Goal: Task Accomplishment & Management: Manage account settings

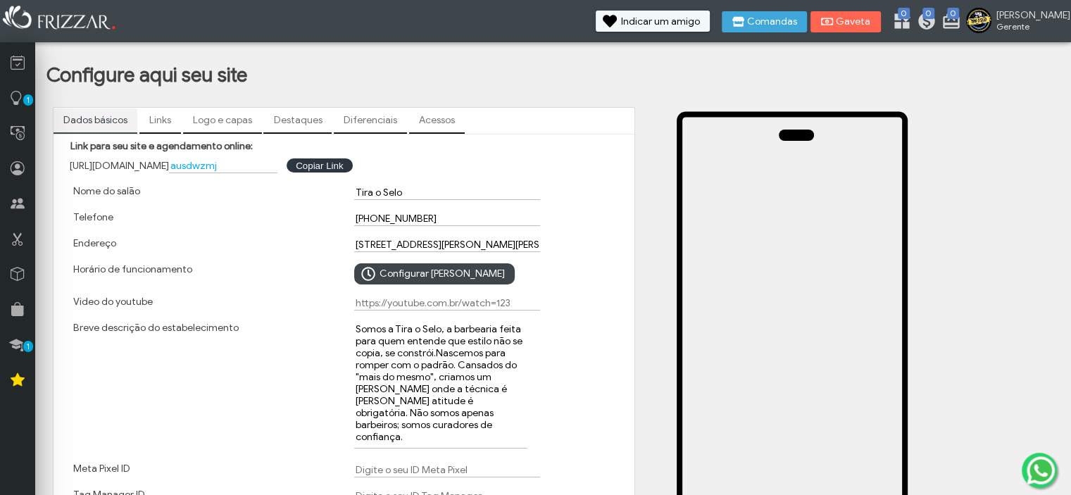
click at [160, 116] on link "Links" at bounding box center [160, 120] width 42 height 24
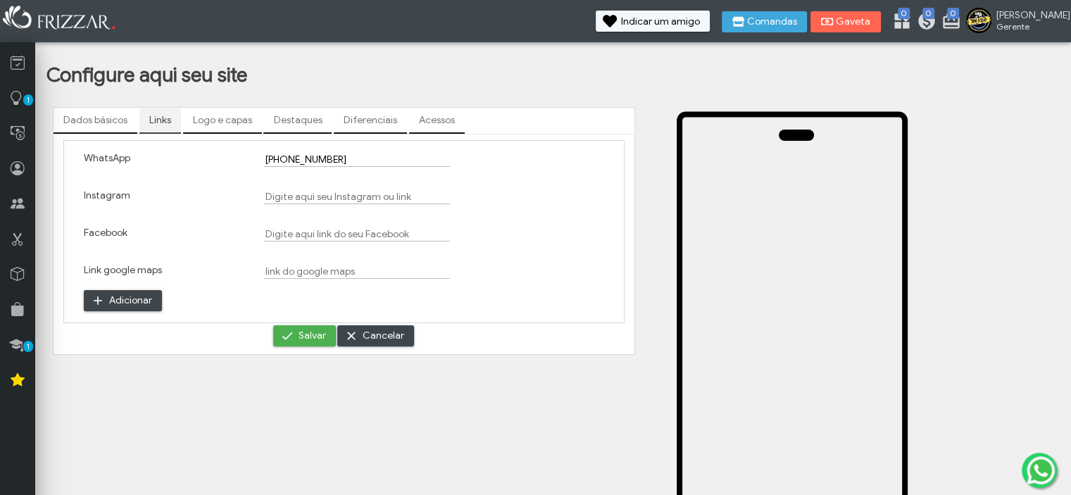
drag, startPoint x: 304, startPoint y: 185, endPoint x: 310, endPoint y: 193, distance: 9.6
click at [304, 185] on div at bounding box center [344, 202] width 180 height 37
click at [313, 194] on input "Instagram" at bounding box center [357, 196] width 186 height 15
paste input "[URL][DOMAIN_NAME]"
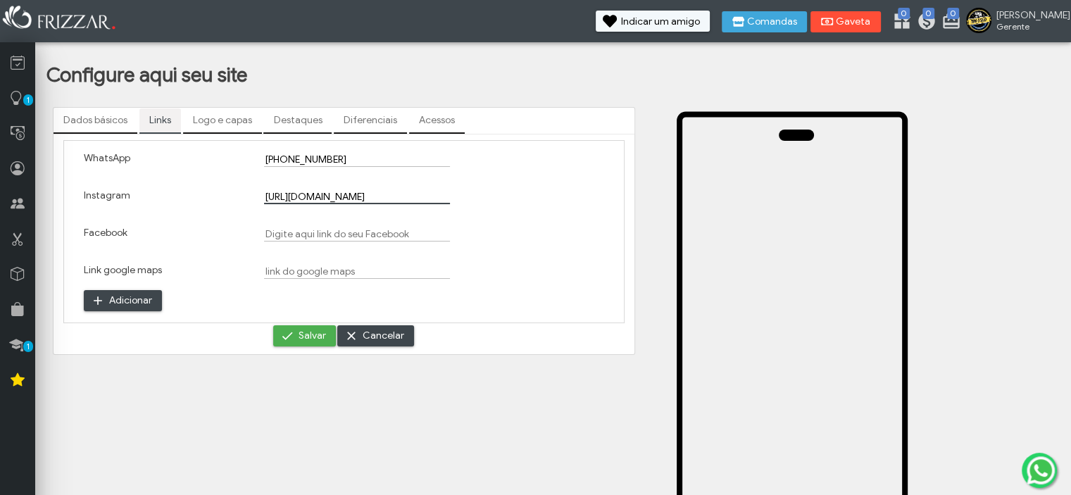
type input "[URL][DOMAIN_NAME]"
click at [324, 268] on input "Link google maps" at bounding box center [357, 271] width 186 height 15
paste input "[URL][DOMAIN_NAME][PHONE_NUMBER]"
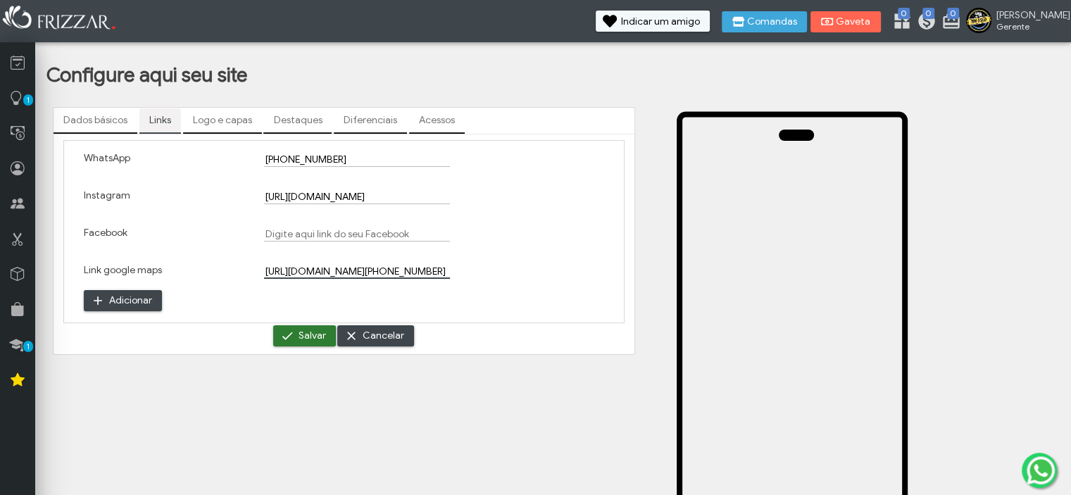
type input "[URL][DOMAIN_NAME][PHONE_NUMBER]"
click at [322, 334] on span "Salvar" at bounding box center [312, 335] width 27 height 21
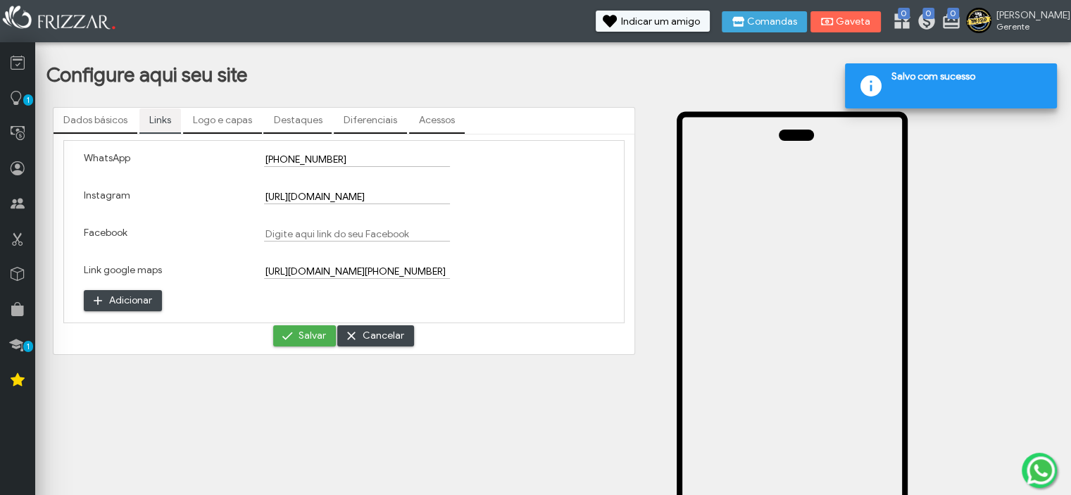
click at [212, 116] on link "Logo e capas" at bounding box center [222, 120] width 79 height 24
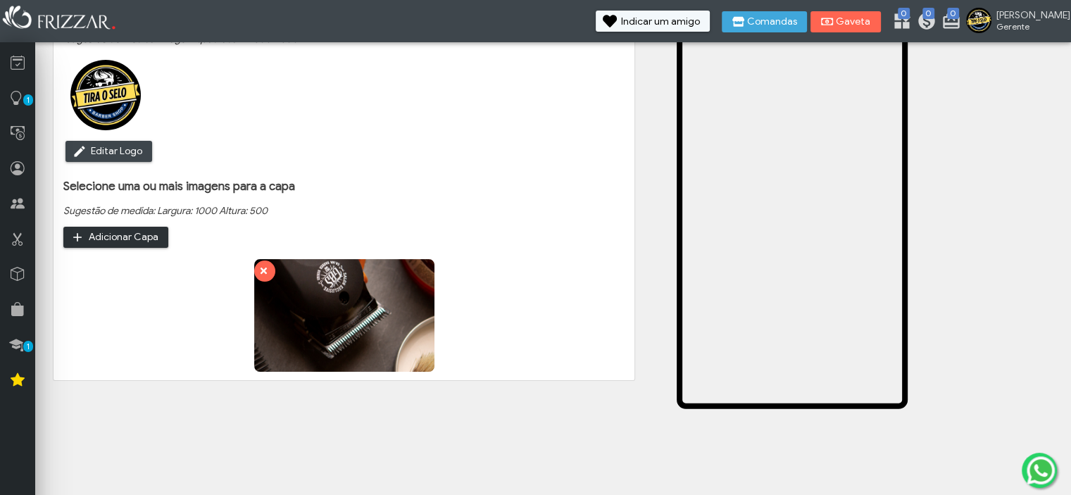
scroll to position [169, 0]
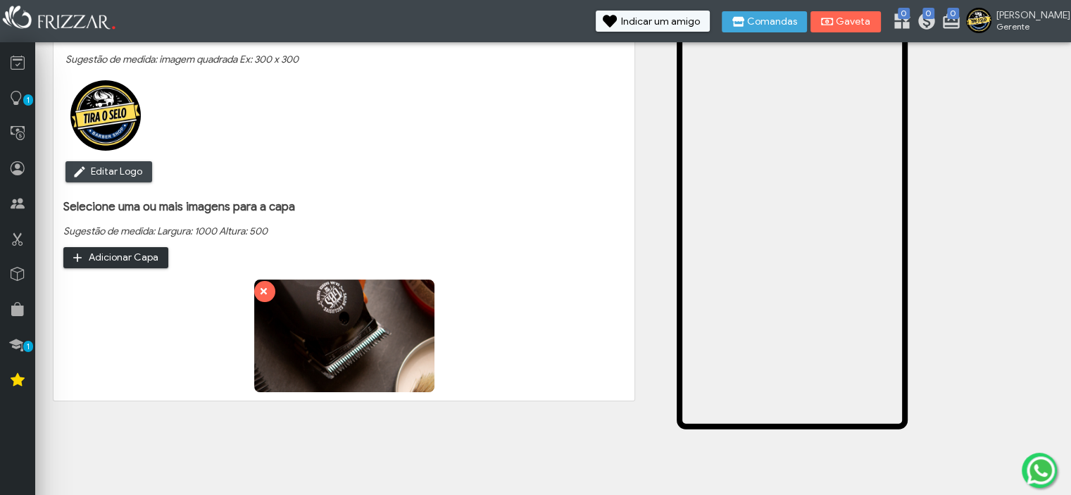
type input "C:\fakepath\tira o selo.png"
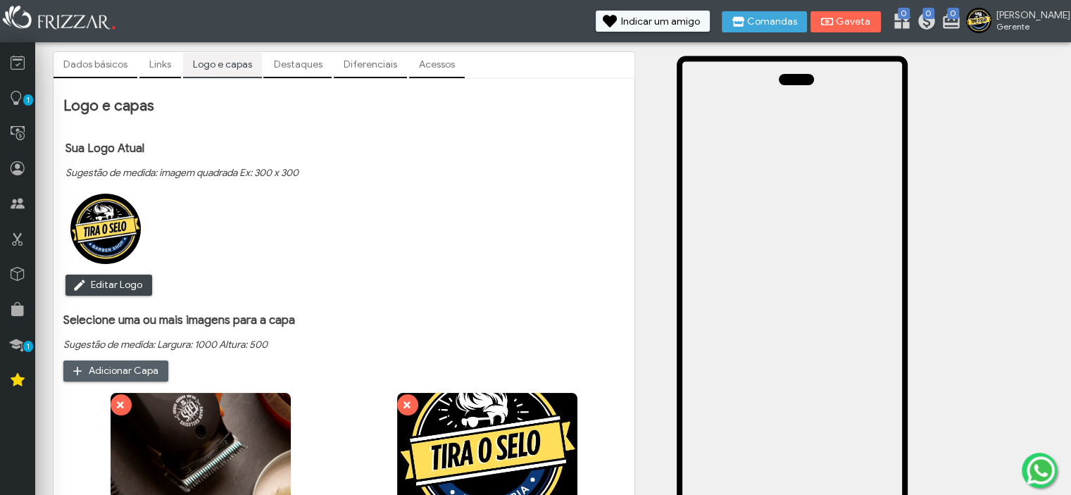
scroll to position [70, 0]
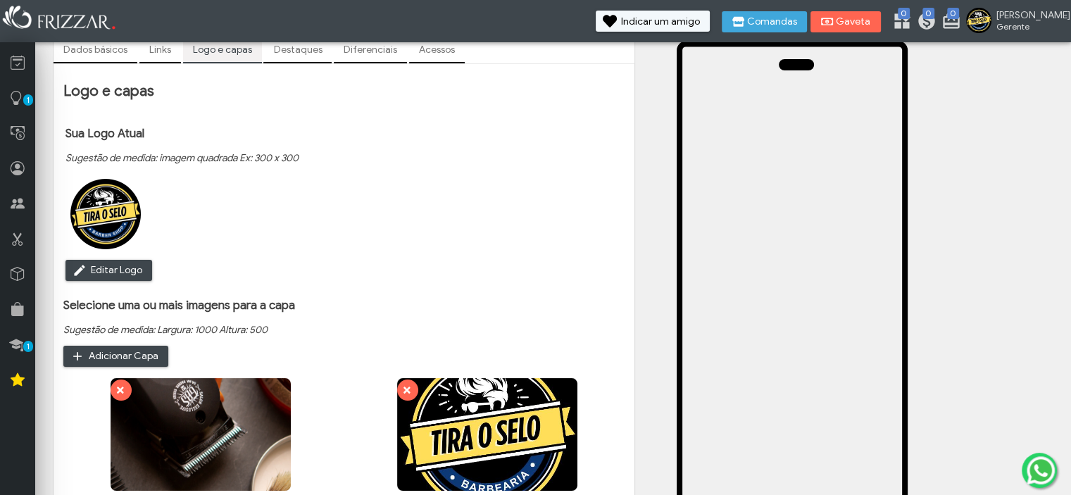
click at [307, 52] on link "Destaques" at bounding box center [297, 50] width 68 height 24
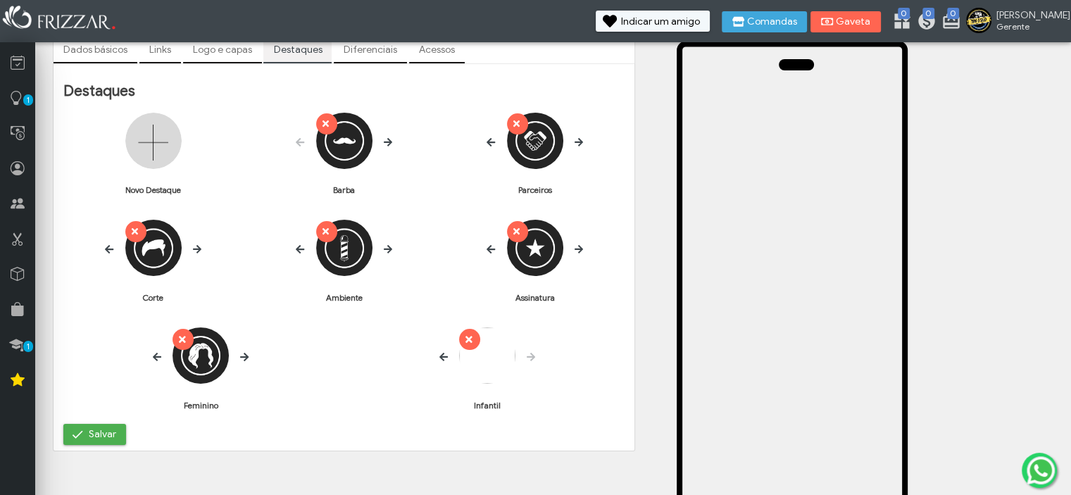
click at [111, 248] on icon at bounding box center [109, 249] width 8 height 10
click at [490, 139] on icon at bounding box center [491, 142] width 8 height 8
click at [482, 253] on div "ui-button [GEOGRAPHIC_DATA]" at bounding box center [535, 268] width 180 height 97
click at [490, 250] on icon at bounding box center [491, 249] width 8 height 8
click at [306, 247] on div "ui-button [GEOGRAPHIC_DATA]" at bounding box center [344, 268] width 180 height 97
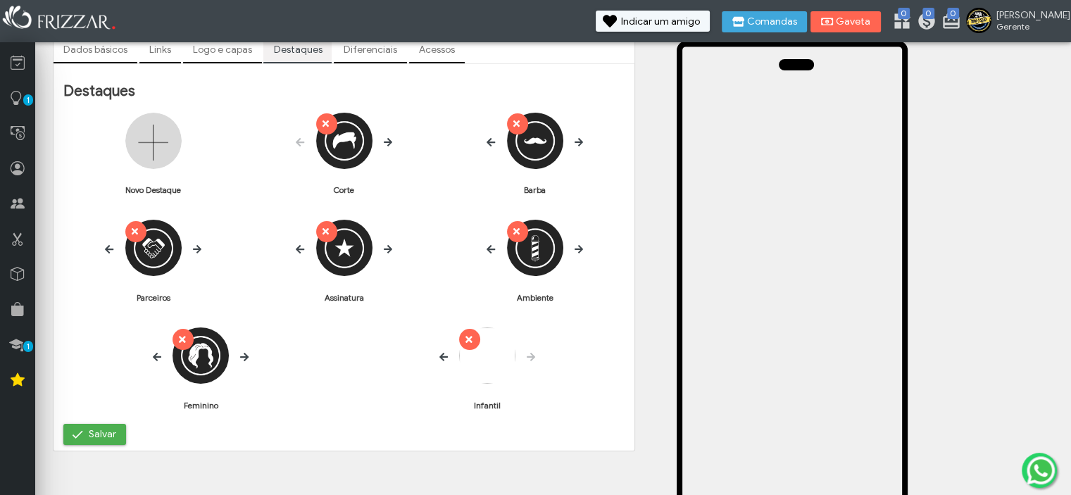
click at [299, 250] on icon at bounding box center [300, 249] width 8 height 8
click at [492, 252] on icon at bounding box center [491, 249] width 8 height 10
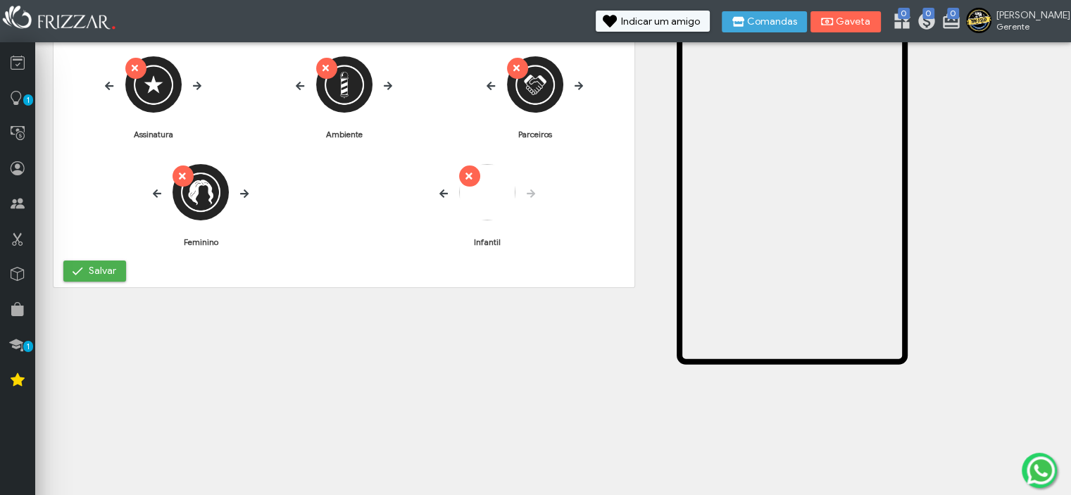
scroll to position [239, 0]
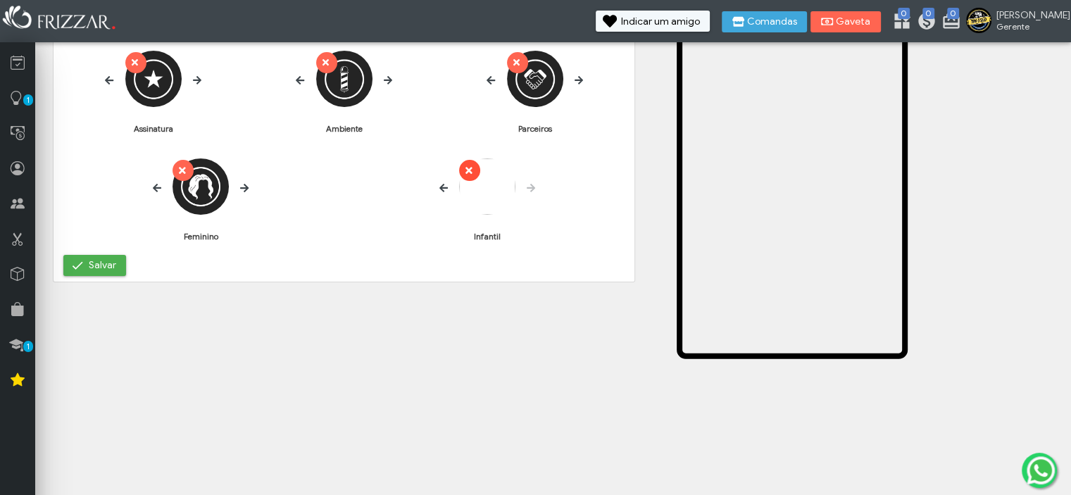
click at [474, 166] on button "ui-button" at bounding box center [469, 170] width 21 height 21
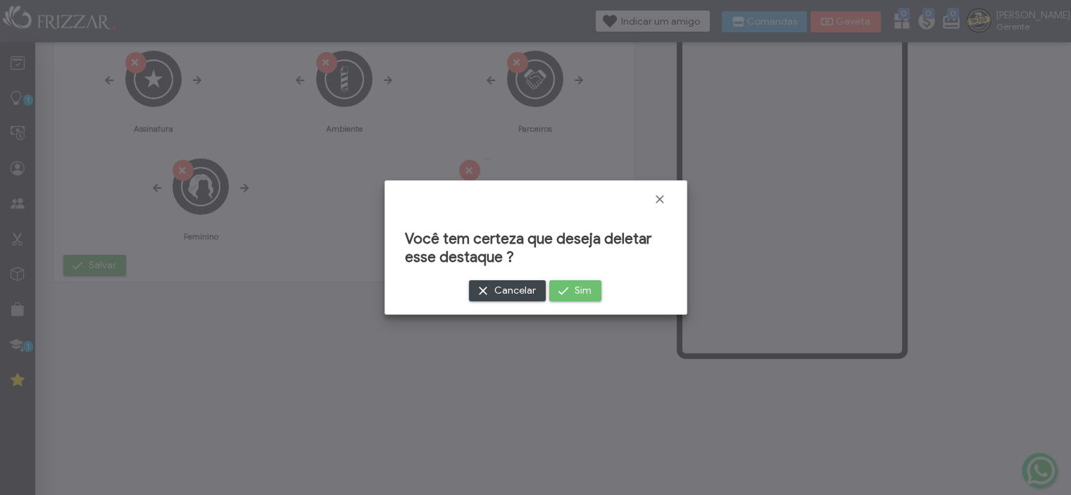
click at [569, 290] on span "submit" at bounding box center [563, 291] width 14 height 14
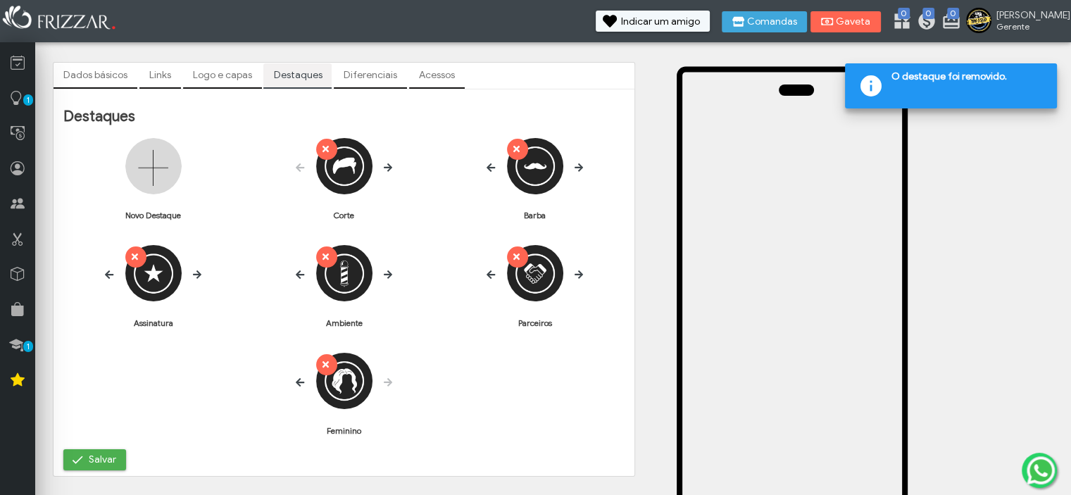
scroll to position [70, 0]
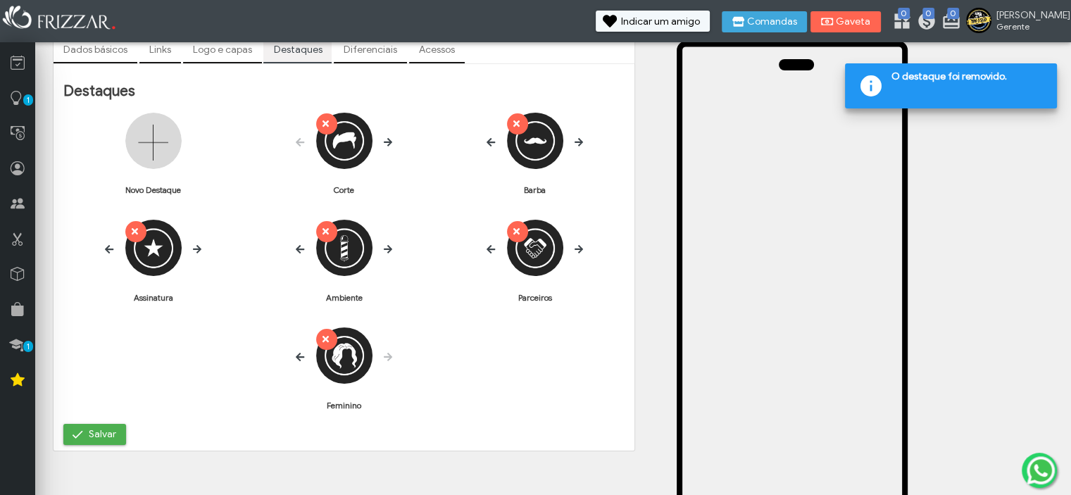
click at [166, 151] on img at bounding box center [153, 141] width 56 height 56
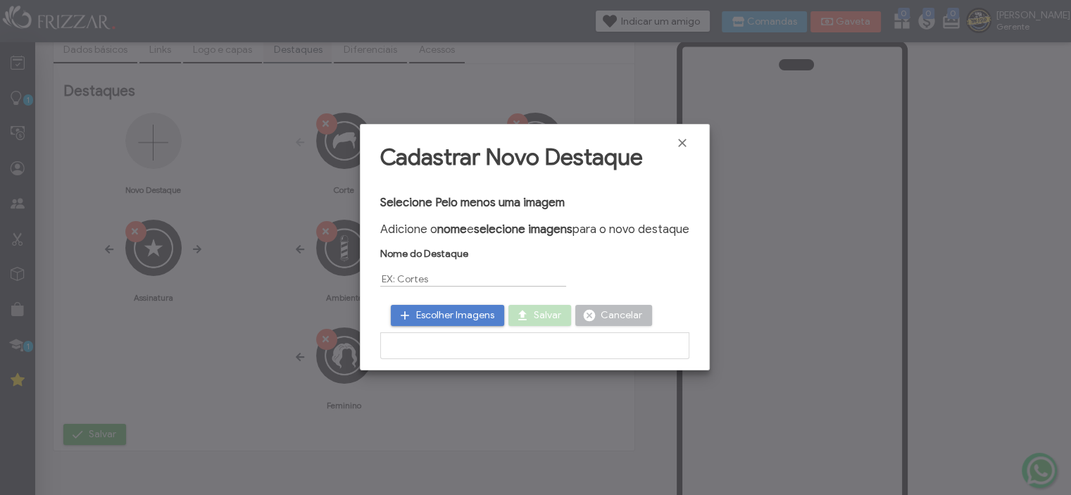
click at [459, 313] on span "Escolher Imagens" at bounding box center [455, 315] width 78 height 21
click at [685, 145] on span "Fechar" at bounding box center [683, 143] width 14 height 14
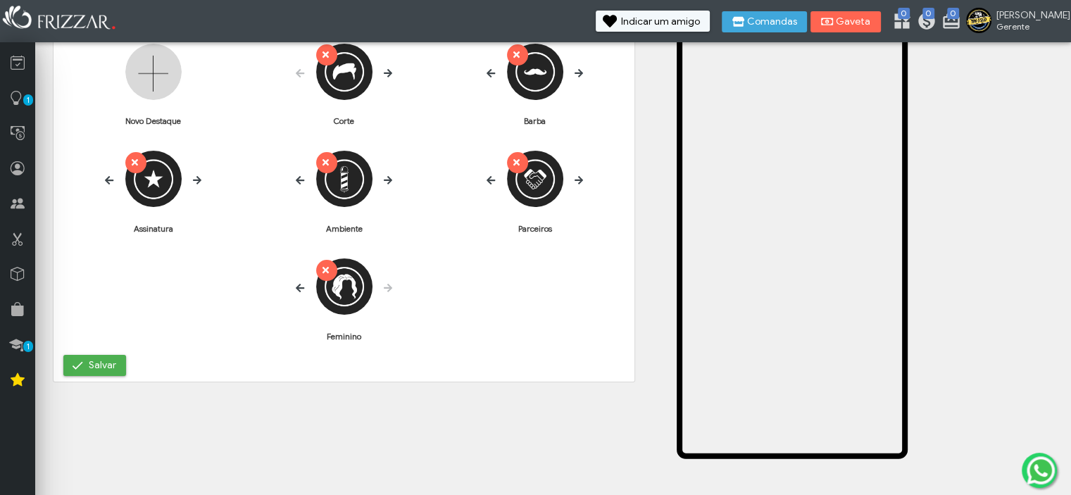
scroll to position [141, 0]
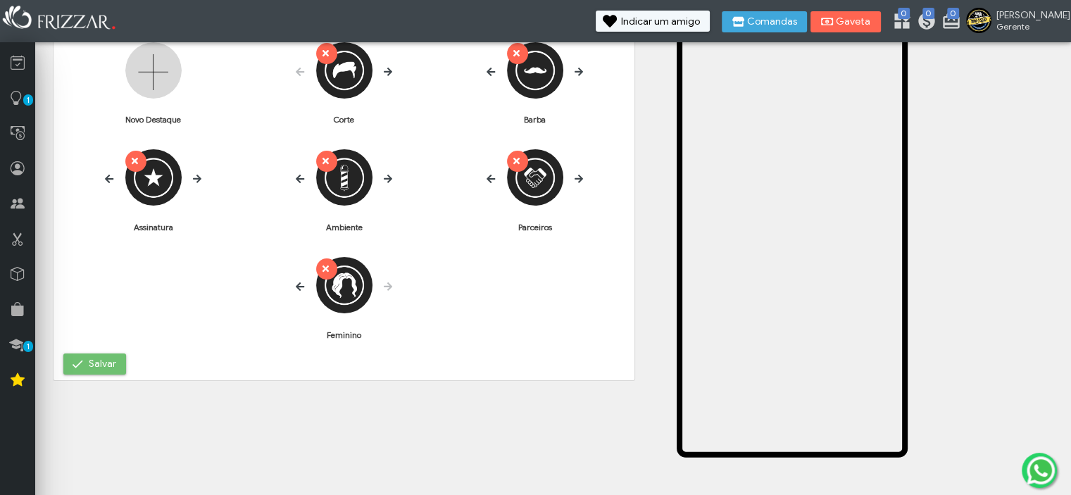
click at [98, 366] on span "Salvar" at bounding box center [102, 364] width 27 height 21
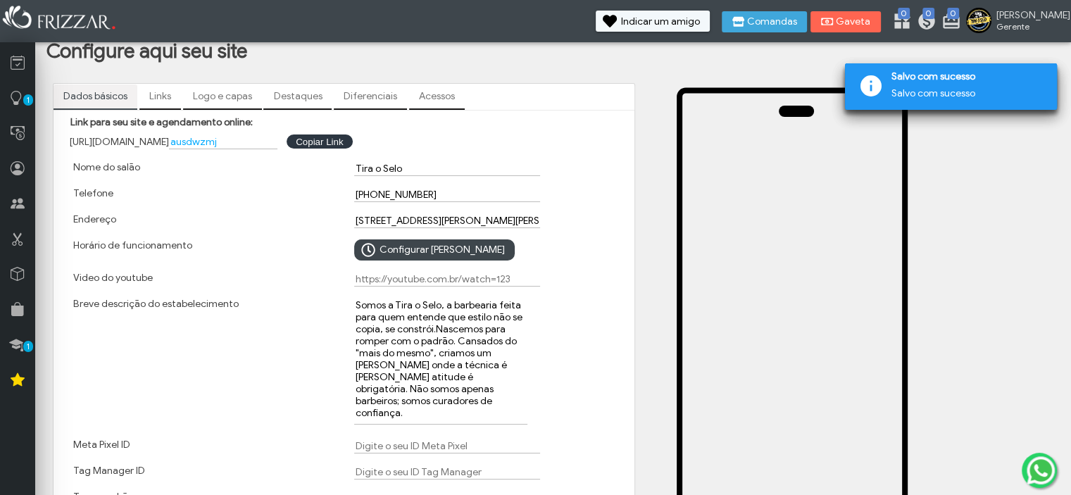
scroll to position [0, 0]
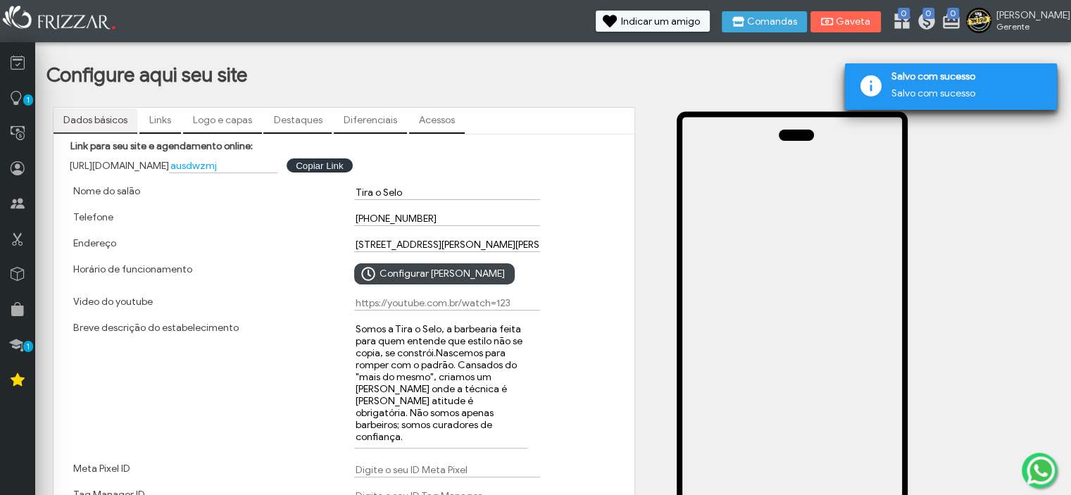
click at [310, 118] on link "Destaques" at bounding box center [297, 120] width 68 height 24
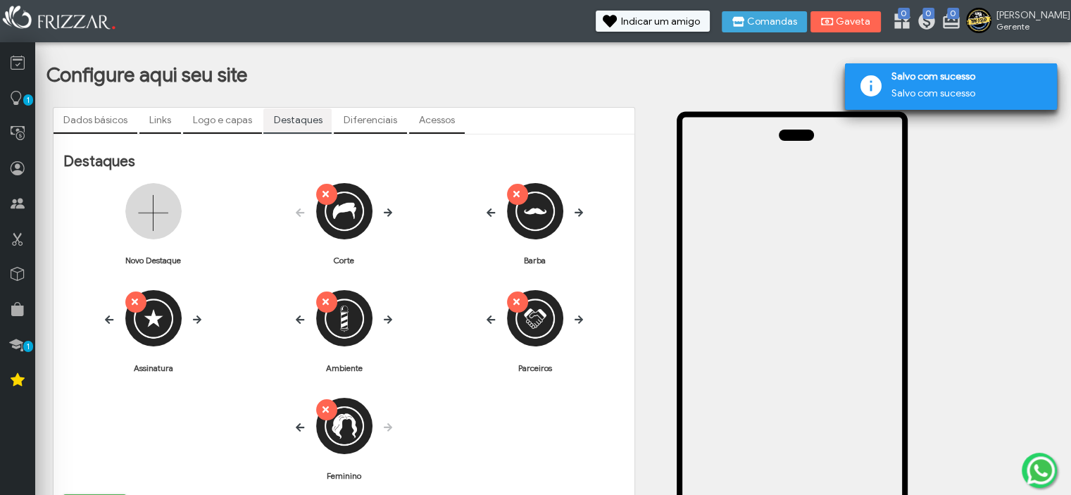
click at [380, 118] on link "Diferenciais" at bounding box center [370, 120] width 73 height 24
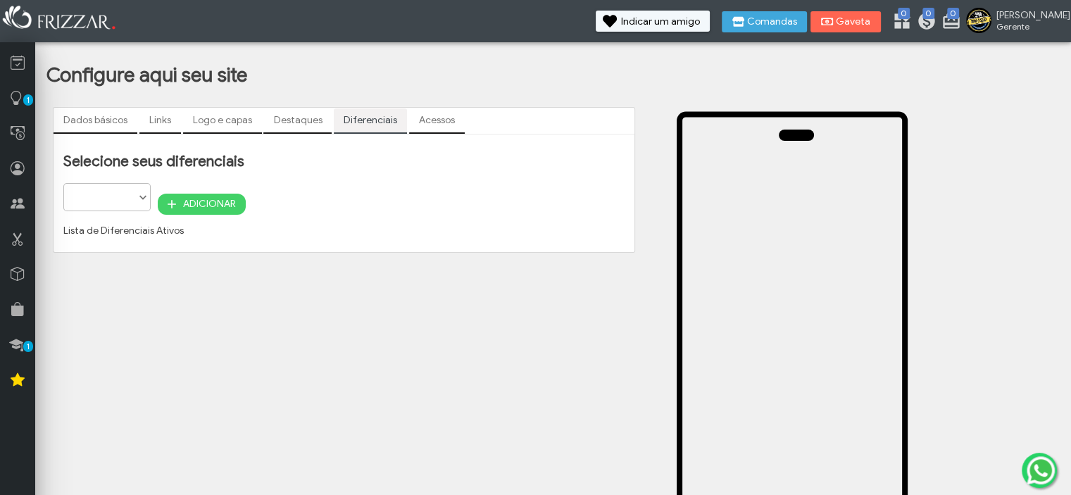
click at [140, 197] on span at bounding box center [143, 198] width 14 height 14
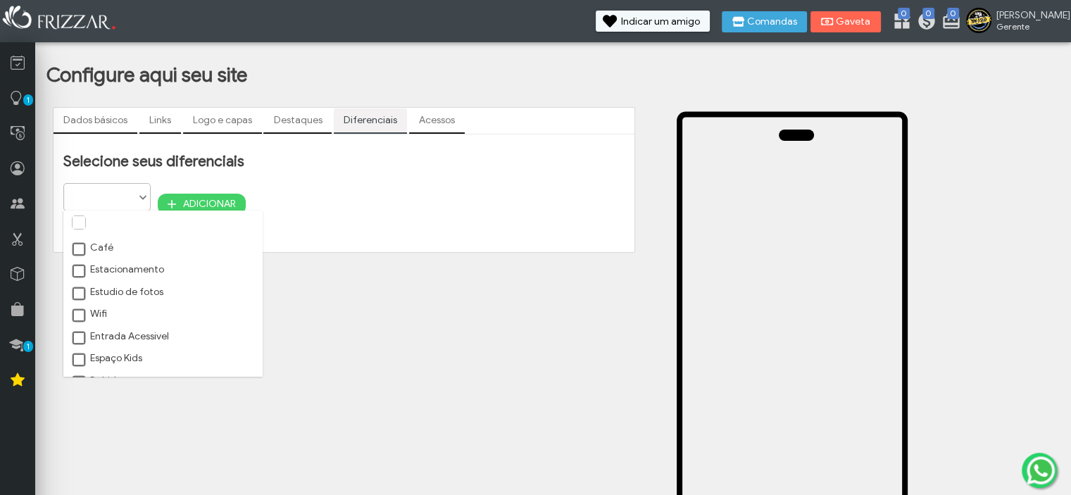
scroll to position [7, 59]
click at [82, 246] on span at bounding box center [80, 250] width 14 height 14
click at [82, 316] on span at bounding box center [80, 316] width 14 height 14
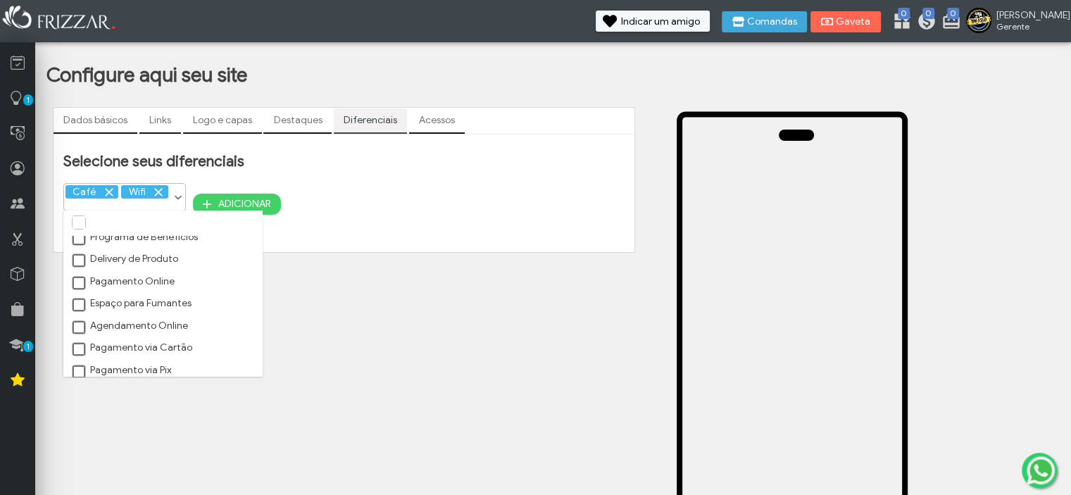
scroll to position [313, 0]
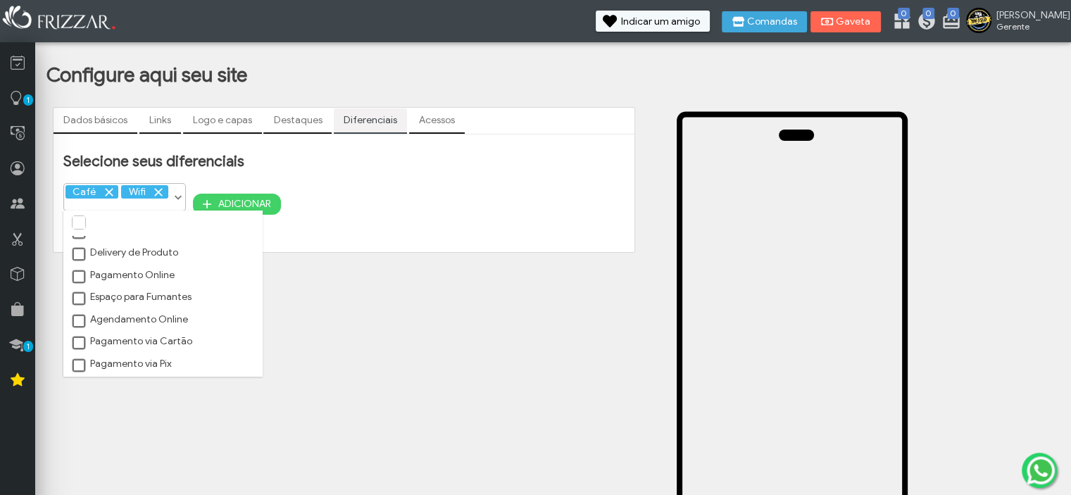
click at [76, 321] on span at bounding box center [80, 322] width 14 height 14
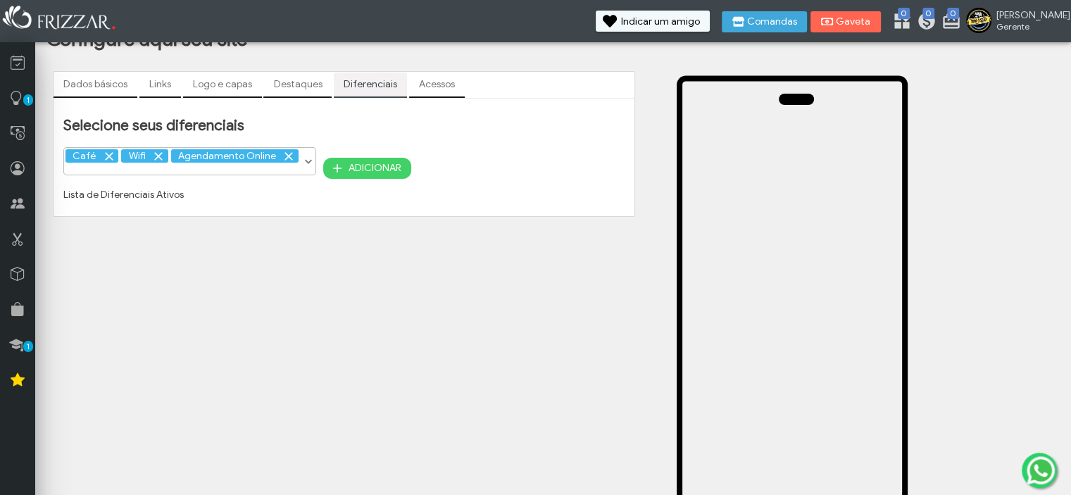
scroll to position [70, 0]
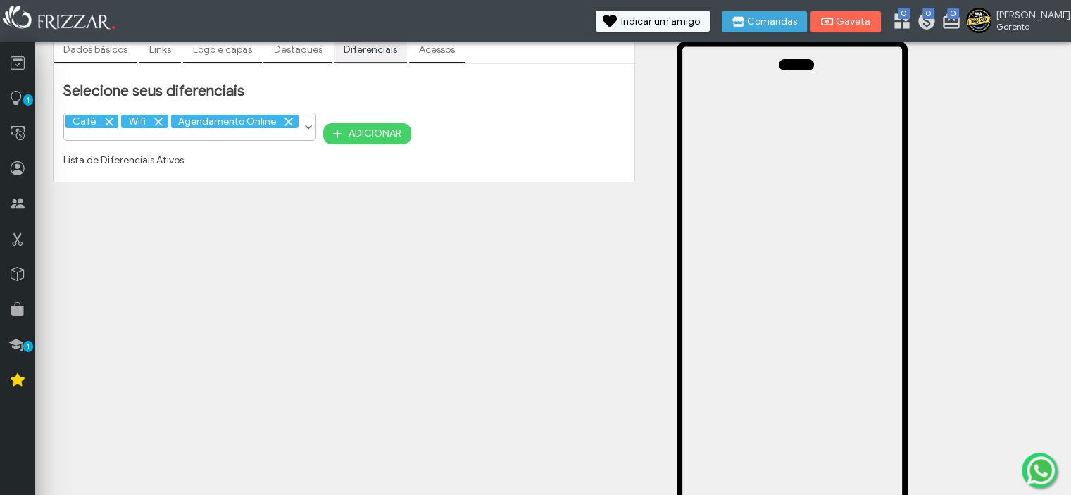
click at [355, 135] on span "ADICIONAR" at bounding box center [375, 133] width 53 height 21
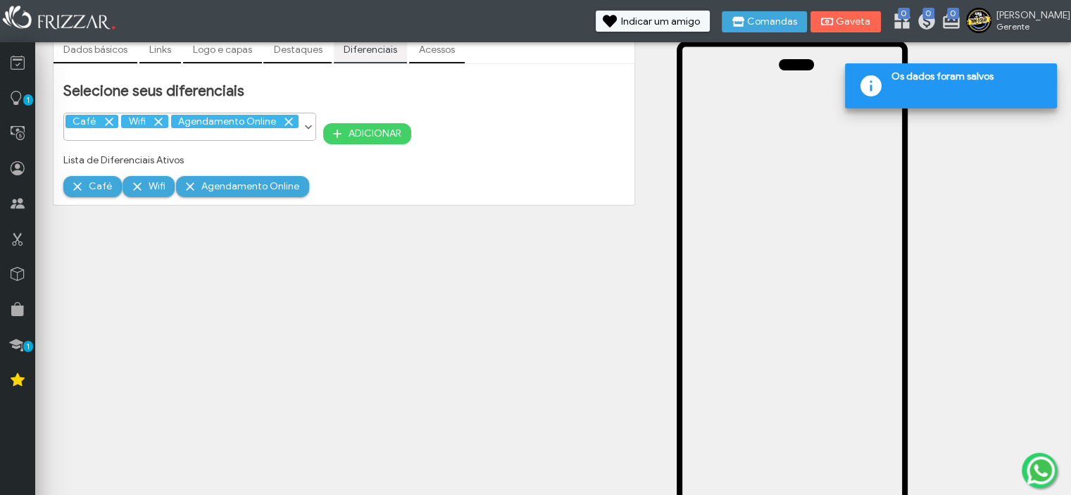
click at [309, 130] on span at bounding box center [308, 127] width 14 height 14
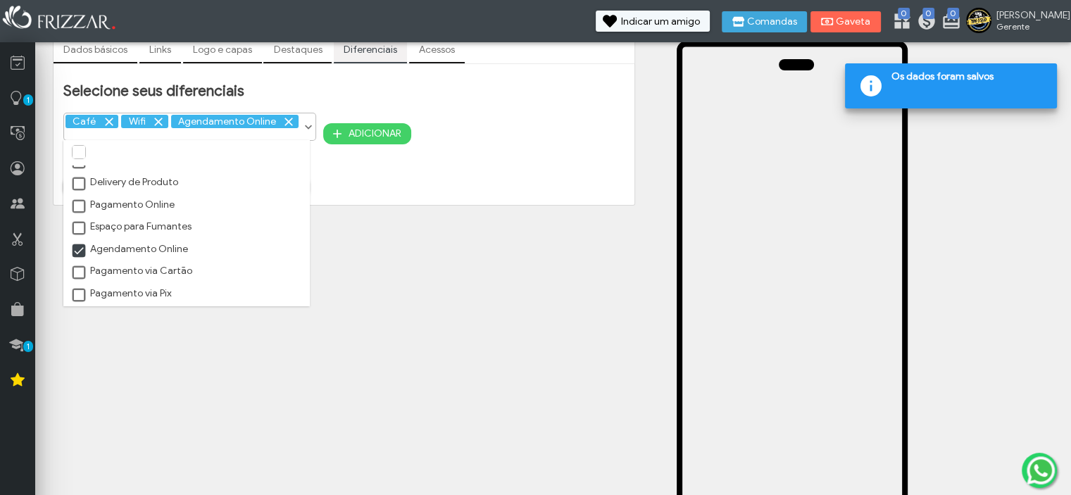
click at [80, 276] on span at bounding box center [80, 273] width 14 height 14
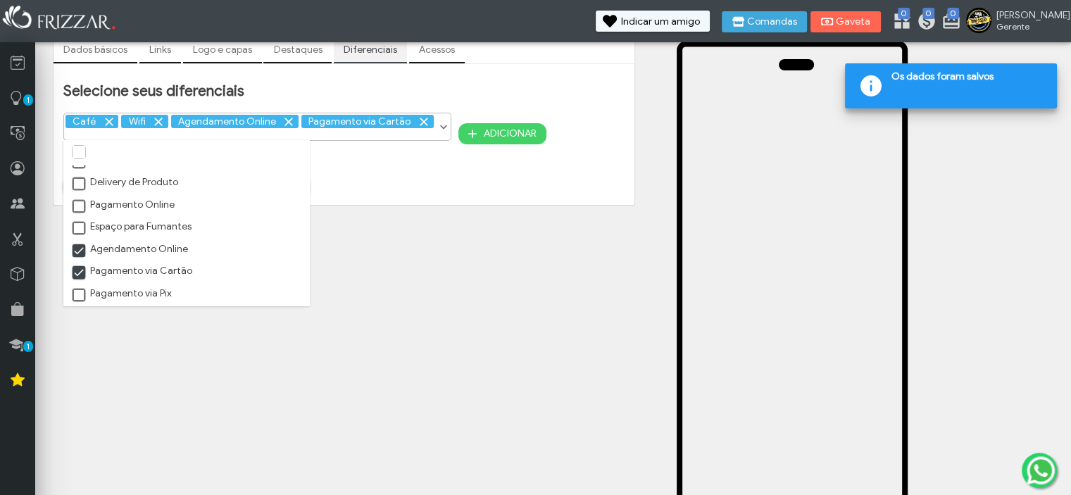
scroll to position [6, 7]
click at [76, 295] on span at bounding box center [80, 296] width 14 height 14
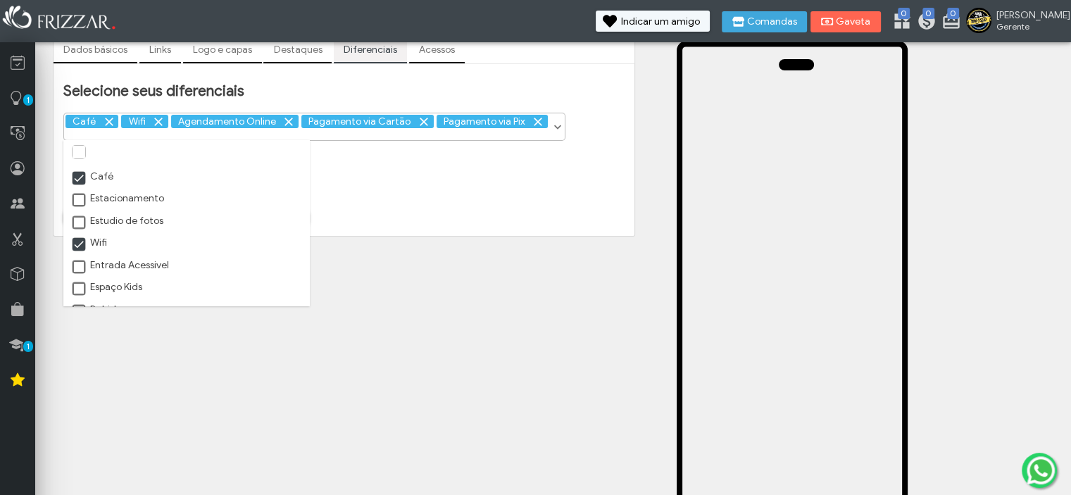
scroll to position [0, 0]
click at [373, 279] on div "Dados básicos Links Logo e capas Destaques Diferenciais Acessos [URL][DOMAIN_NA…" at bounding box center [343, 347] width 595 height 635
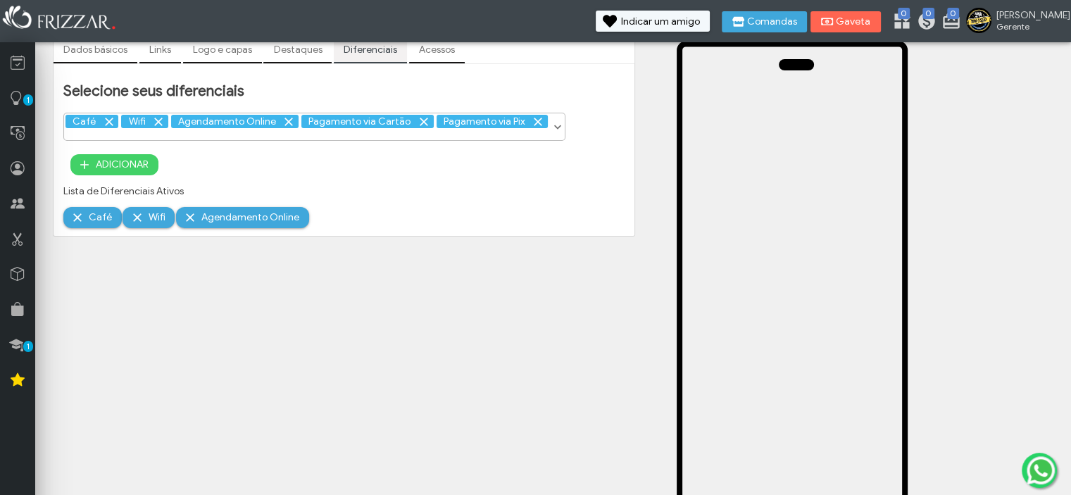
click at [137, 163] on span "ADICIONAR" at bounding box center [122, 164] width 53 height 21
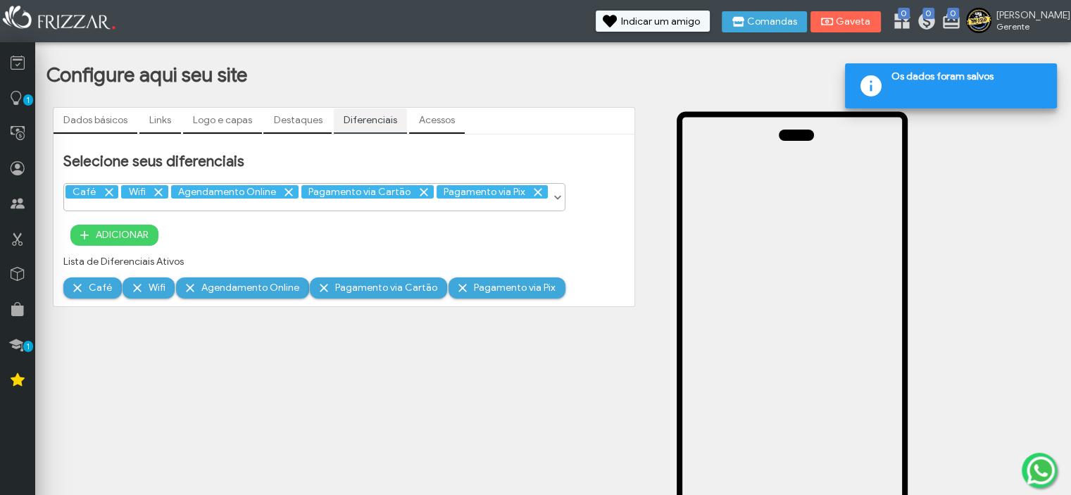
click at [445, 120] on link "Acessos" at bounding box center [437, 120] width 56 height 24
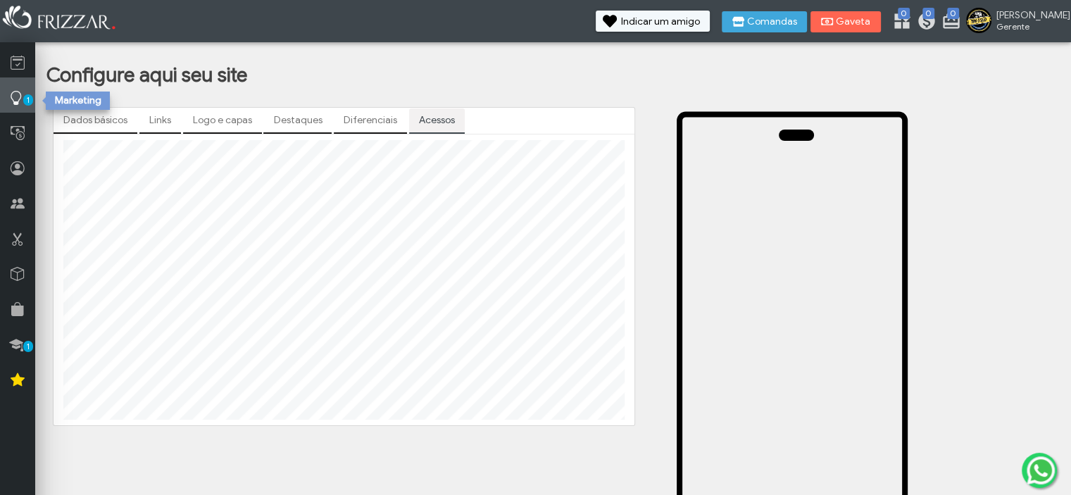
click at [30, 102] on span "1" at bounding box center [28, 99] width 10 height 11
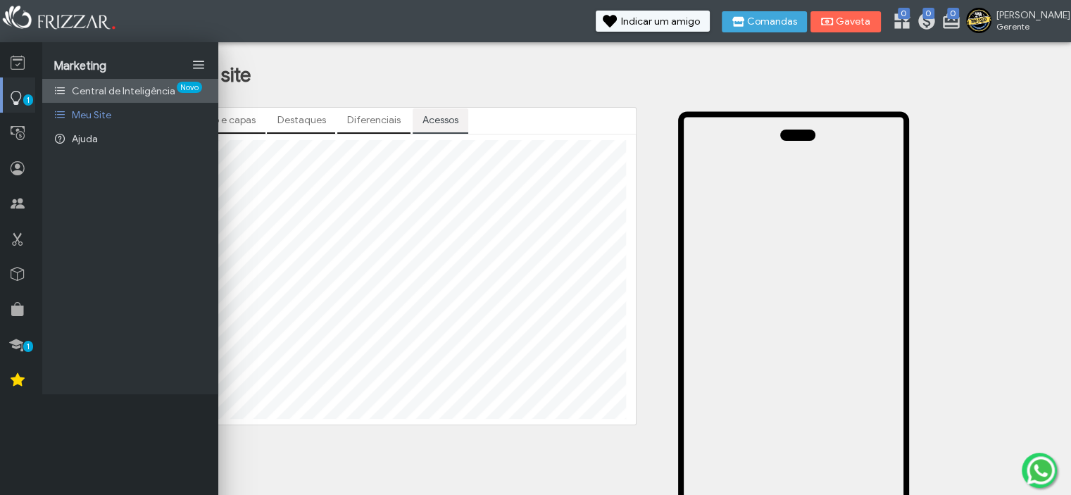
click at [112, 93] on span "Central de Inteligência" at bounding box center [124, 91] width 104 height 12
